Goal: Information Seeking & Learning: Learn about a topic

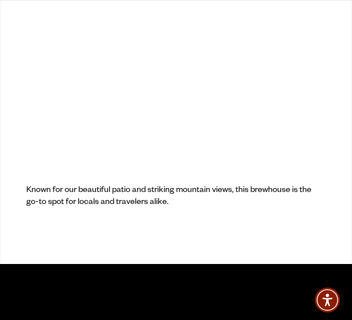
click at [296, 20] on span "Menu" at bounding box center [293, 19] width 12 height 1
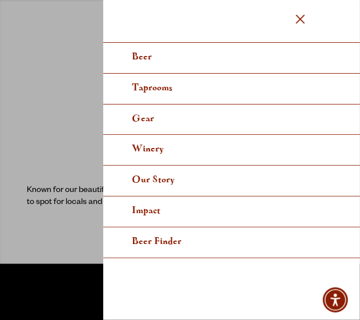
click at [303, 21] on span "Menu" at bounding box center [300, 18] width 9 height 9
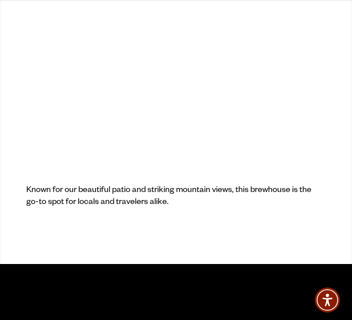
click at [290, 19] on span "Menu" at bounding box center [293, 19] width 12 height 1
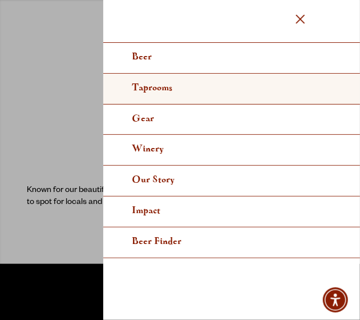
scroll to position [57, 0]
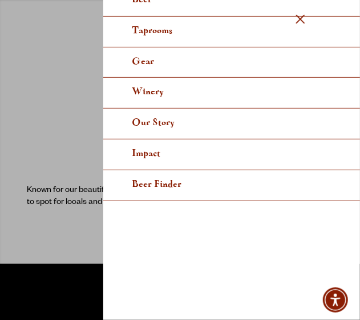
click at [23, 152] on div at bounding box center [180, 200] width 360 height 400
click at [52, 264] on div at bounding box center [180, 200] width 360 height 400
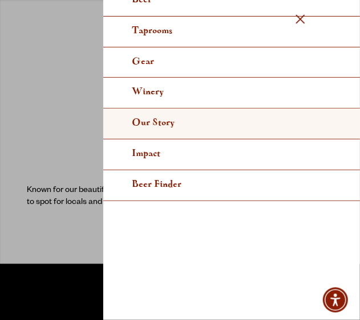
scroll to position [0, 0]
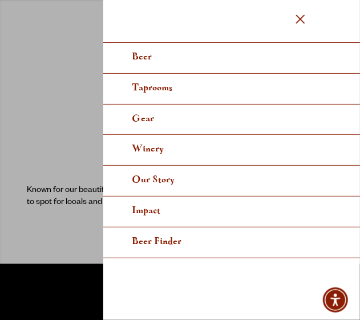
click at [300, 18] on span "Menu" at bounding box center [300, 18] width 9 height 9
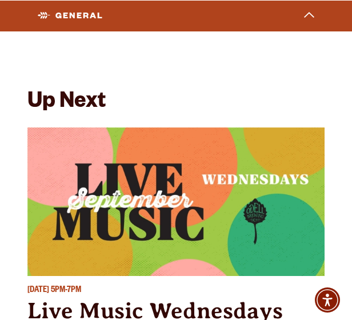
scroll to position [5654, 0]
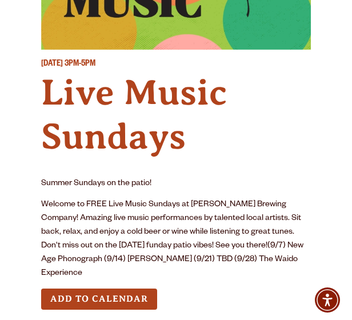
scroll to position [228, 0]
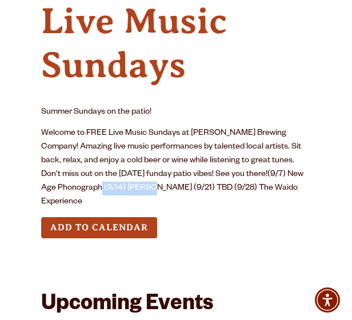
drag, startPoint x: 111, startPoint y: 186, endPoint x: 162, endPoint y: 186, distance: 50.3
click at [162, 186] on p "Welcome to FREE Live Music Sundays at Odell Brewing Company! Amazing live music…" at bounding box center [176, 168] width 270 height 82
drag, startPoint x: 162, startPoint y: 186, endPoint x: 152, endPoint y: 185, distance: 9.2
copy p "Nick Critchlow"
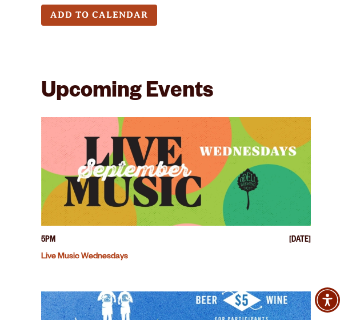
scroll to position [457, 0]
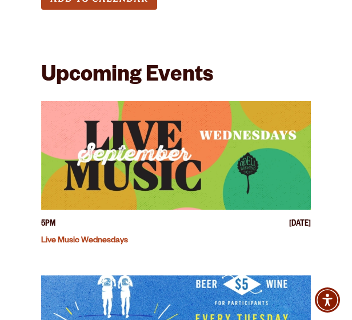
click at [111, 160] on img "View event details" at bounding box center [176, 155] width 270 height 109
